Goal: Obtain resource: Obtain resource

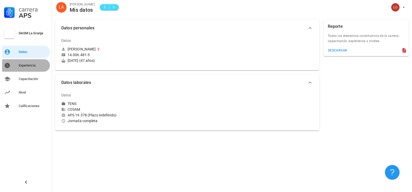
click at [29, 65] on div "Experiencia" at bounding box center [33, 65] width 29 height 4
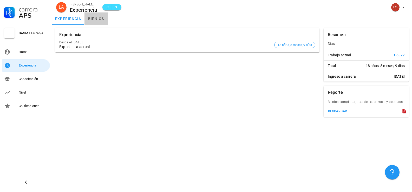
click at [98, 18] on link "bienios" at bounding box center [96, 18] width 23 height 12
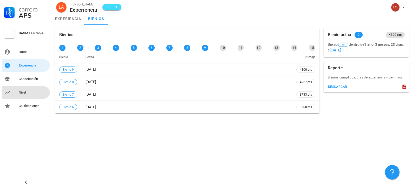
click at [20, 93] on div "Nivel" at bounding box center [33, 92] width 29 height 4
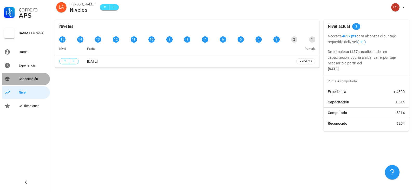
click at [30, 79] on div "Capacitación" at bounding box center [33, 79] width 29 height 4
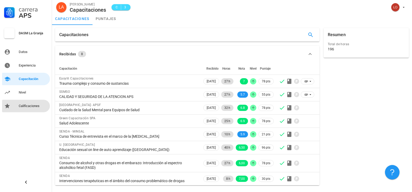
click at [26, 107] on div "Calificaciones" at bounding box center [33, 106] width 29 height 4
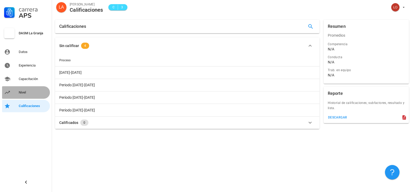
click at [27, 94] on div "Nivel" at bounding box center [33, 92] width 29 height 4
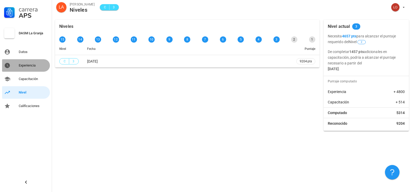
click at [27, 62] on div "Experiencia" at bounding box center [33, 65] width 29 height 8
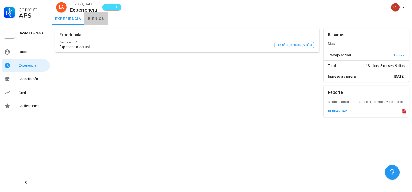
click at [95, 20] on link "bienios" at bounding box center [96, 18] width 23 height 12
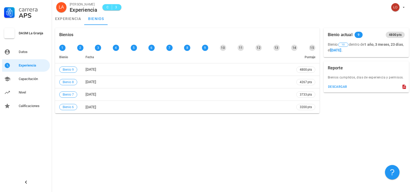
click at [108, 6] on span "C" at bounding box center [108, 7] width 4 height 5
click at [116, 5] on span "3" at bounding box center [116, 7] width 4 height 5
click at [21, 53] on div "Datos" at bounding box center [33, 52] width 29 height 4
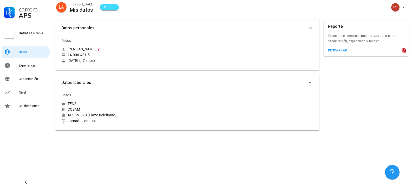
click at [77, 108] on div "COSAM" at bounding box center [123, 109] width 124 height 5
click at [79, 103] on div "TENS" at bounding box center [123, 103] width 124 height 5
click at [72, 103] on div "TENS" at bounding box center [72, 103] width 9 height 5
click at [57, 105] on div "Datos [MEDICAL_DATA] COSAM APS 19.378 (Plazo indefinido) Jornada completa" at bounding box center [187, 109] width 264 height 44
click at [403, 50] on icon at bounding box center [404, 50] width 3 height 4
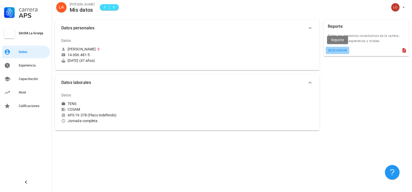
click at [336, 49] on div "descargar" at bounding box center [338, 51] width 20 height 4
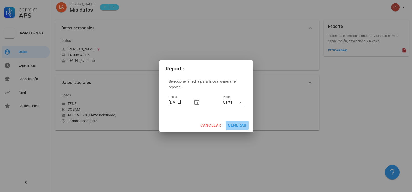
click at [236, 126] on span "generar" at bounding box center [237, 125] width 19 height 4
